Goal: Information Seeking & Learning: Learn about a topic

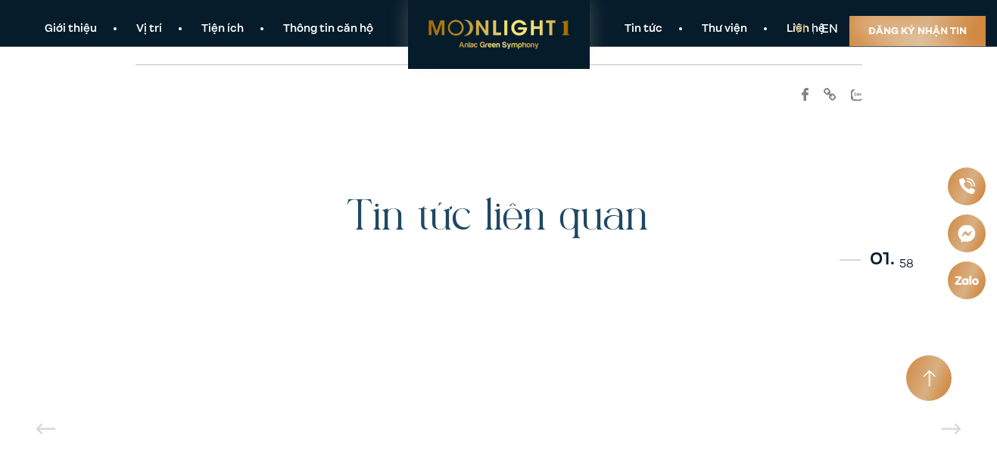
scroll to position [8131, 0]
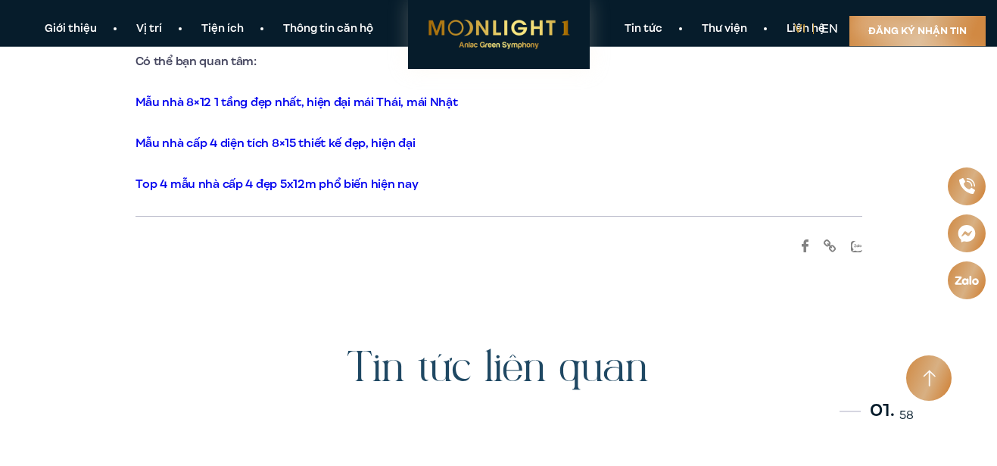
click at [308, 94] on link "Mẫu nhà 8×12 1 tầng đẹp nhất, hiện đại mái Thái, mái Nhật" at bounding box center [297, 102] width 323 height 17
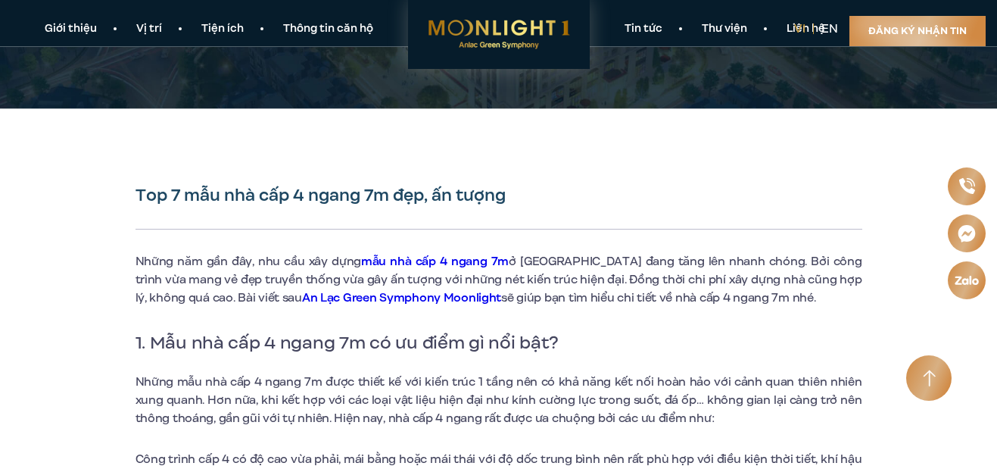
scroll to position [0, 0]
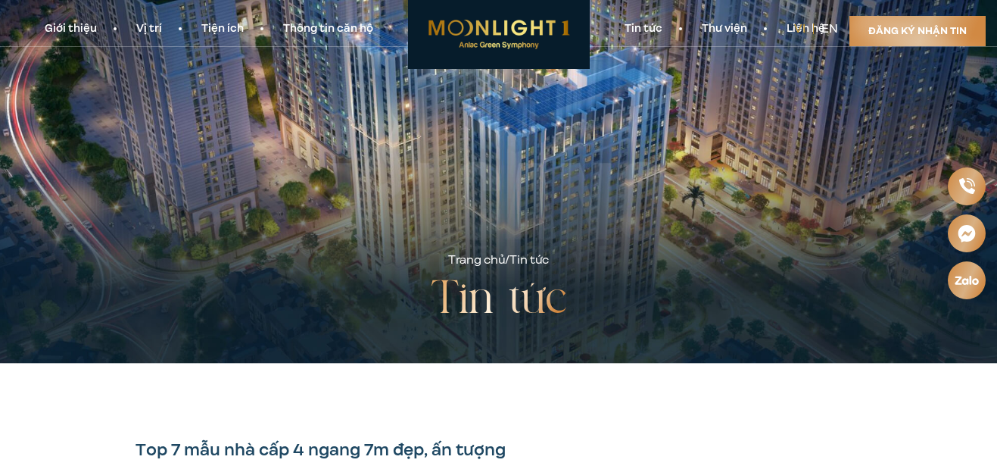
click at [222, 32] on link "Tiện ích" at bounding box center [223, 29] width 82 height 16
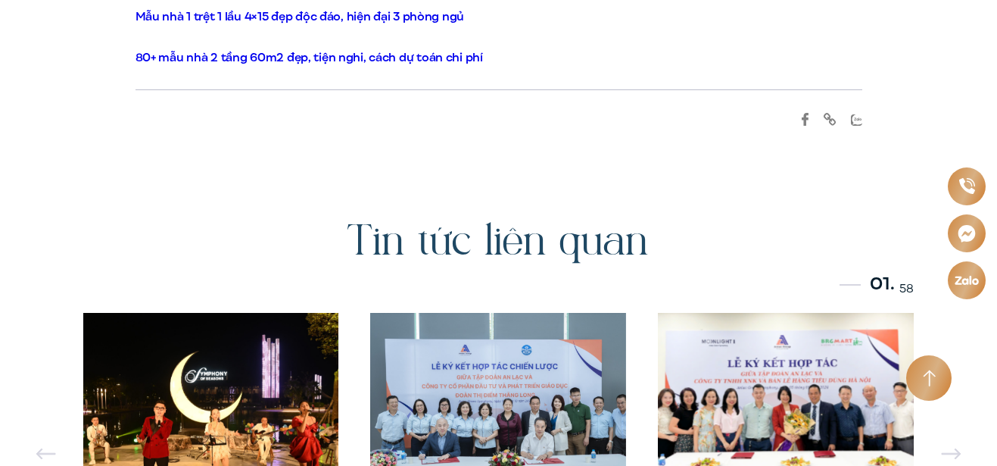
scroll to position [9239, 0]
